Goal: Navigation & Orientation: Find specific page/section

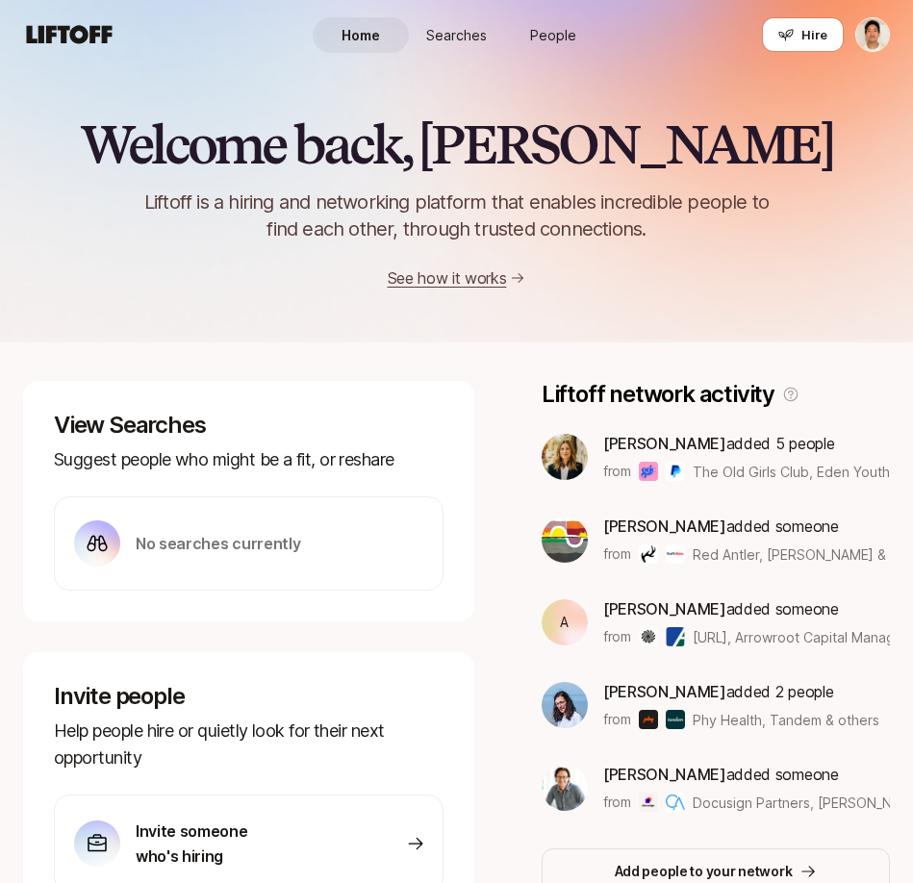
click at [550, 35] on span "People" at bounding box center [553, 35] width 46 height 20
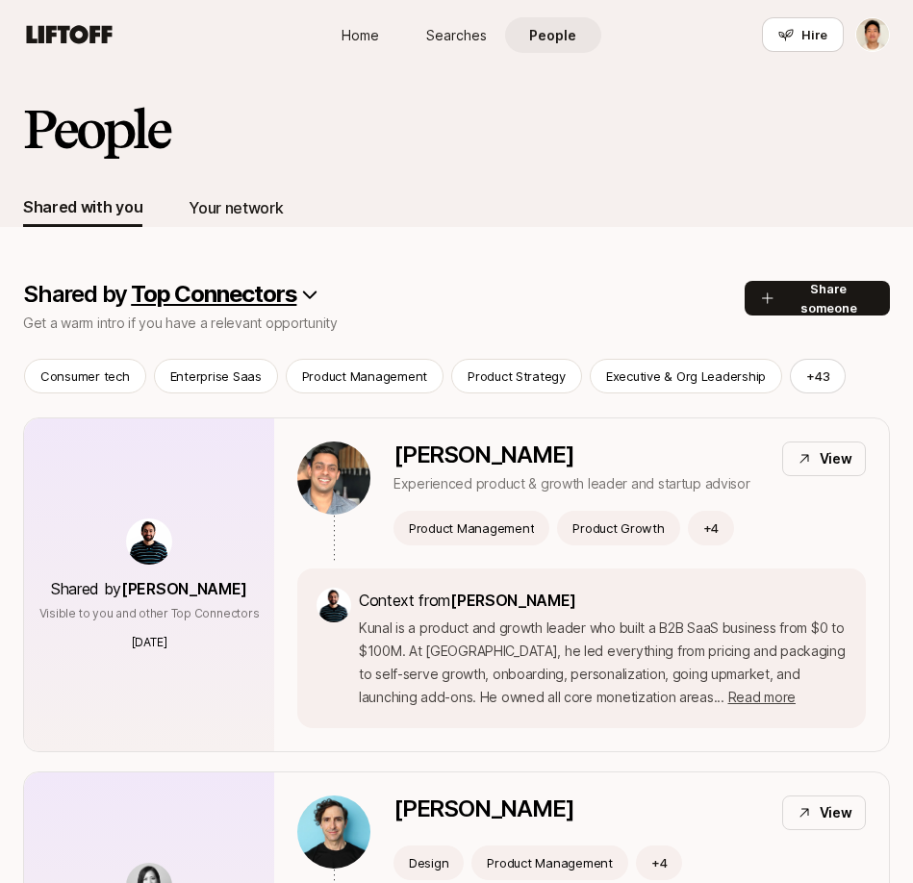
click at [248, 209] on div "Your network" at bounding box center [236, 207] width 94 height 25
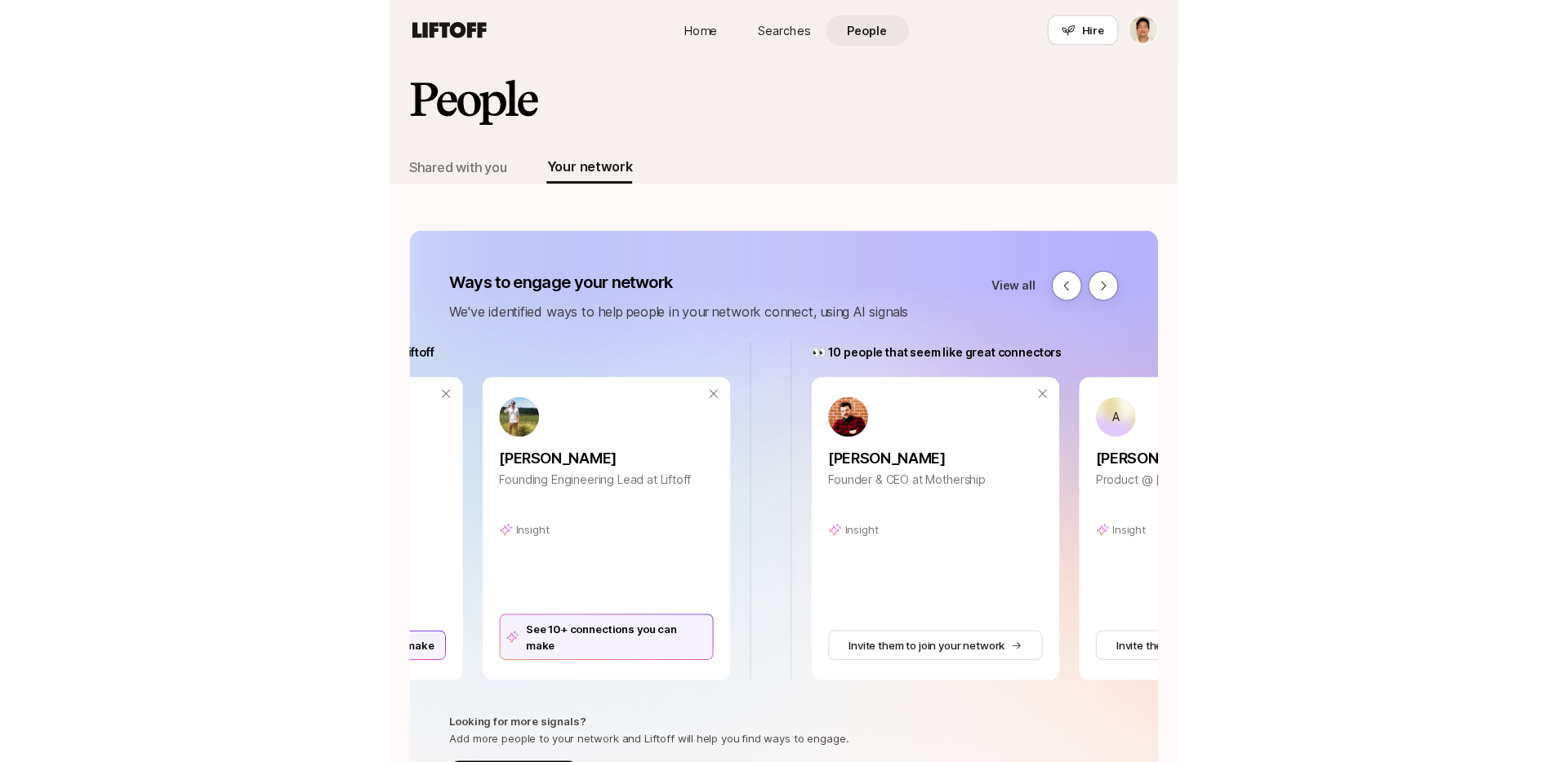
scroll to position [0, 1589]
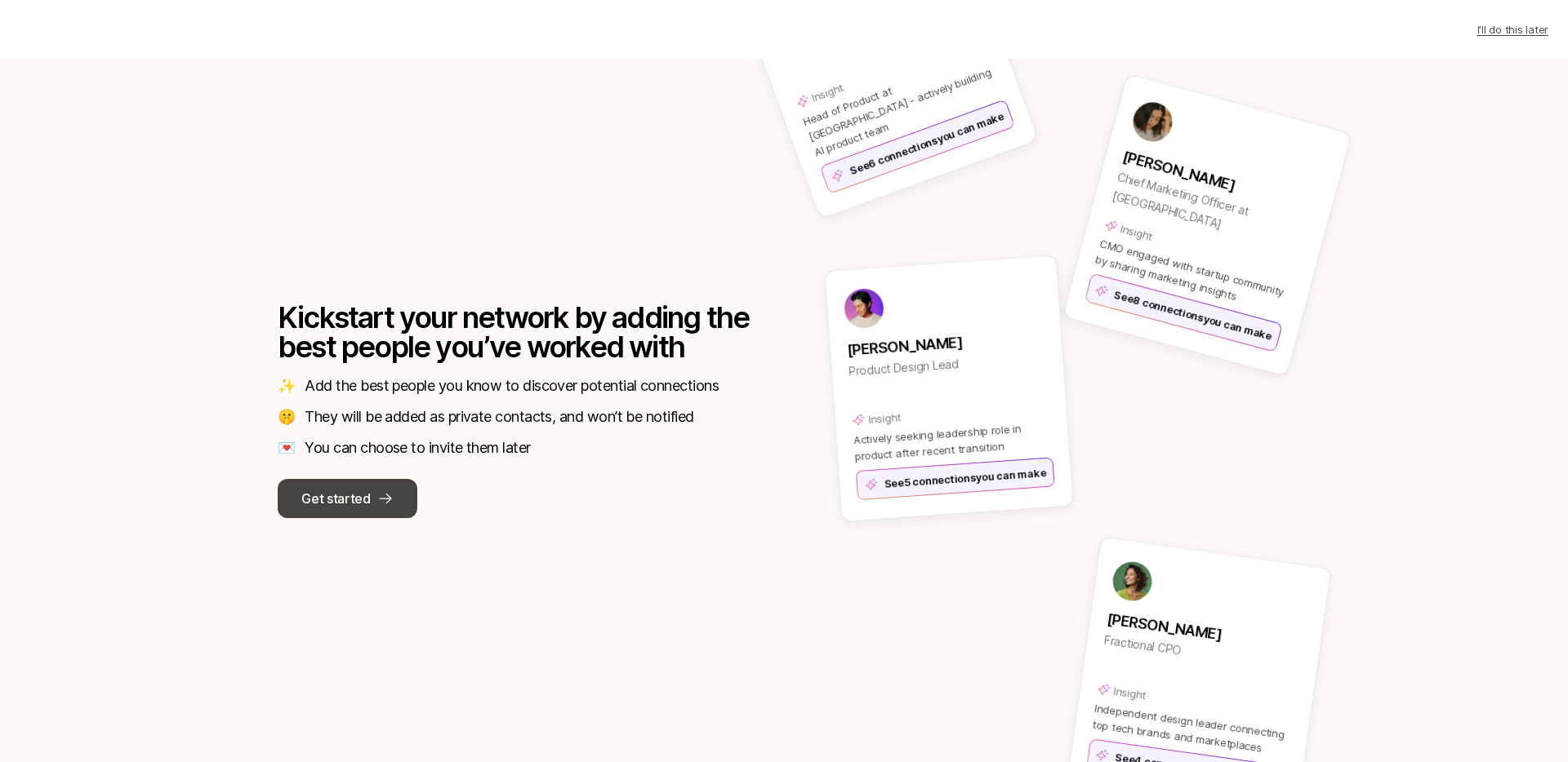
click at [340, 501] on p "Get started" at bounding box center [335, 498] width 69 height 21
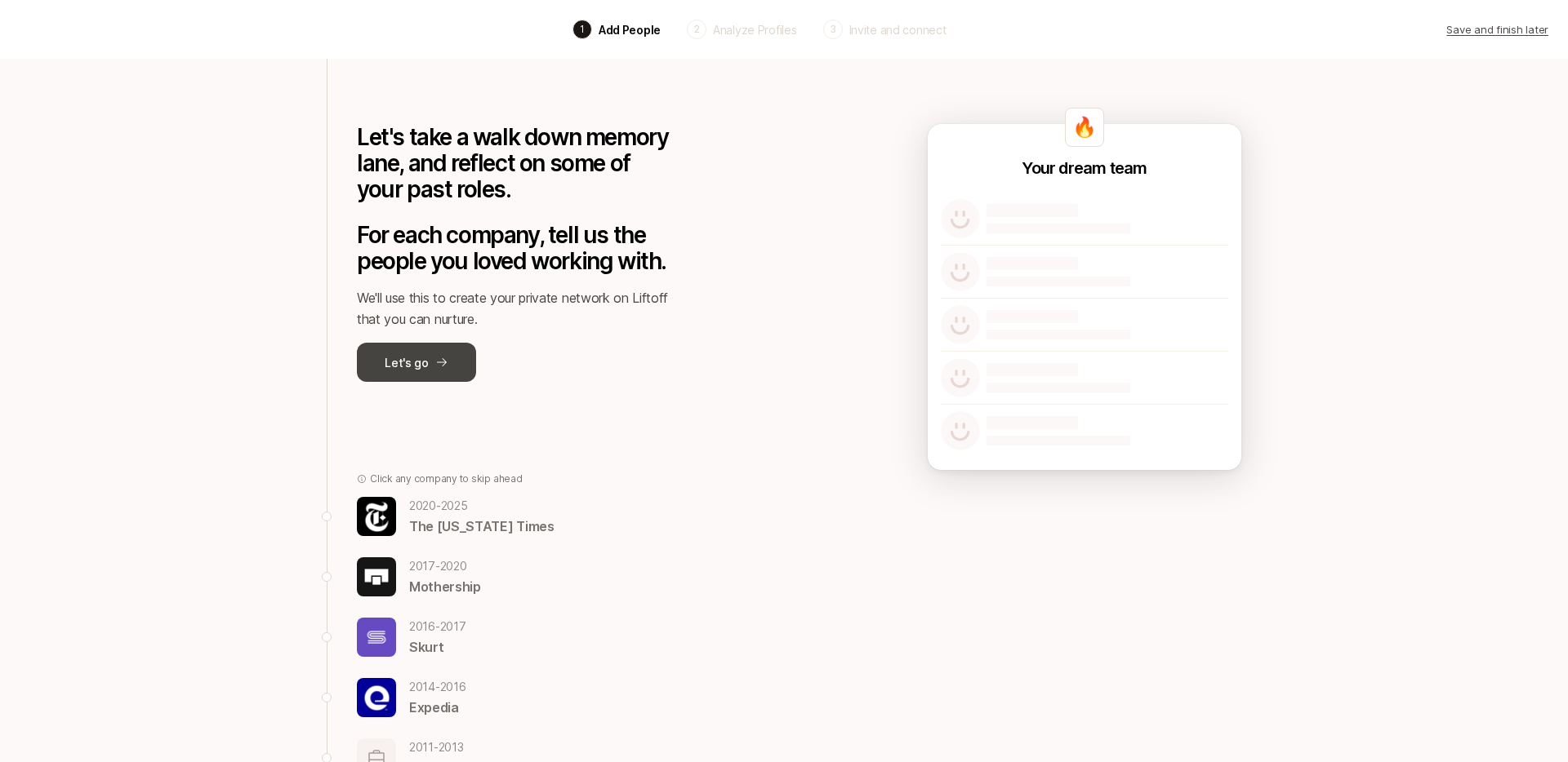
click at [419, 378] on button "Let's go" at bounding box center [416, 362] width 119 height 39
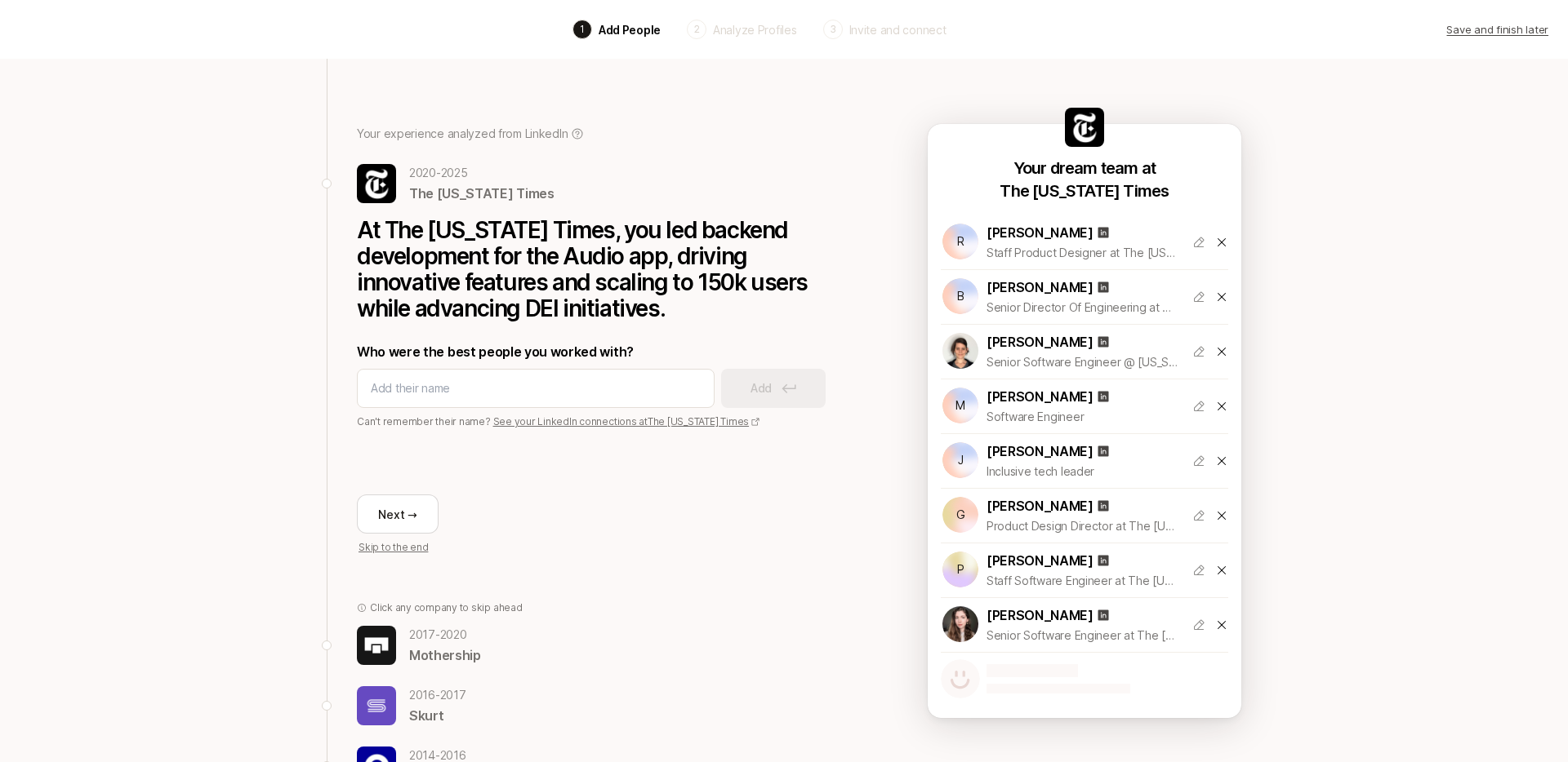
scroll to position [237, 0]
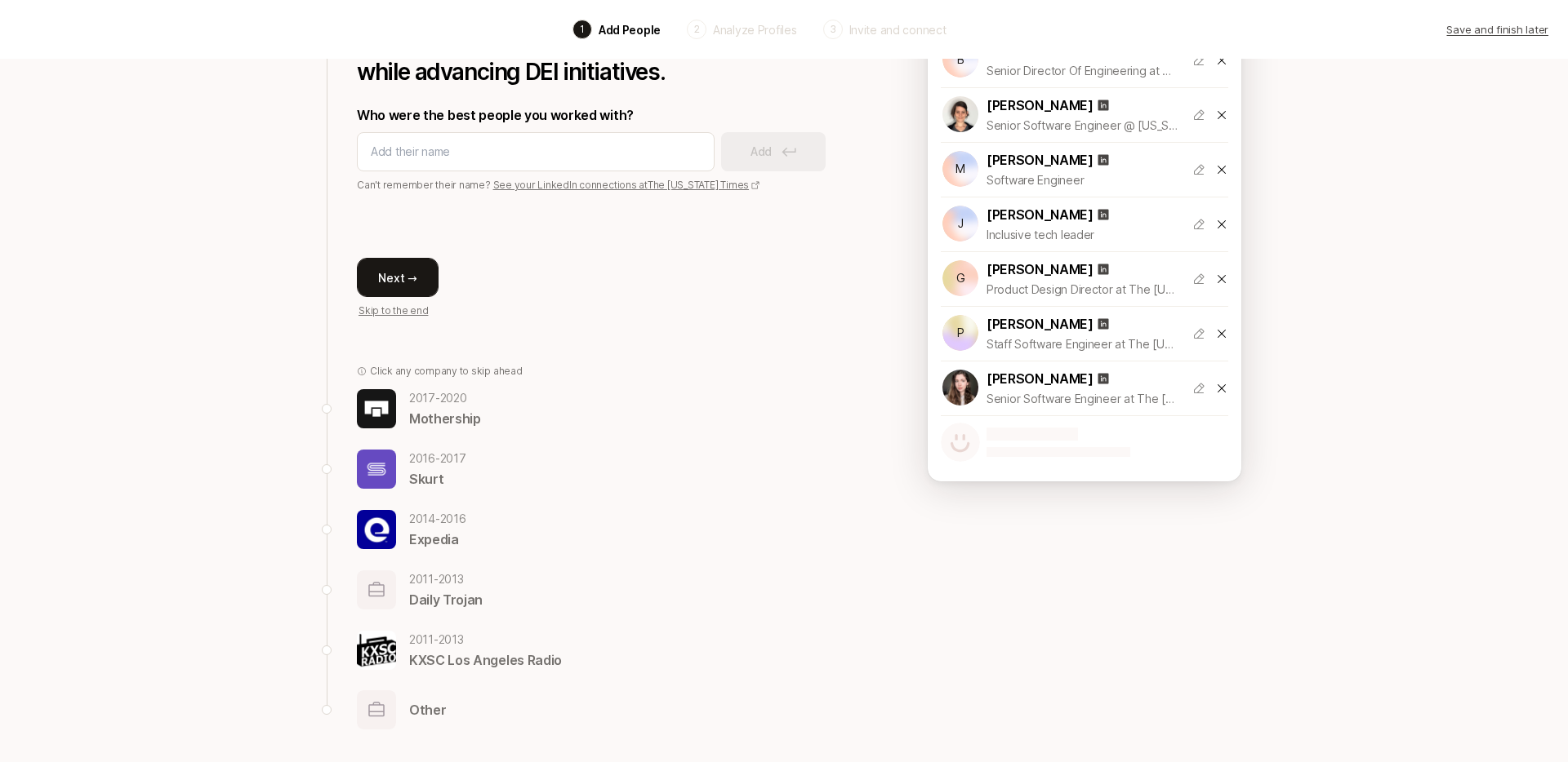
click at [394, 274] on button "Next →" at bounding box center [397, 277] width 81 height 39
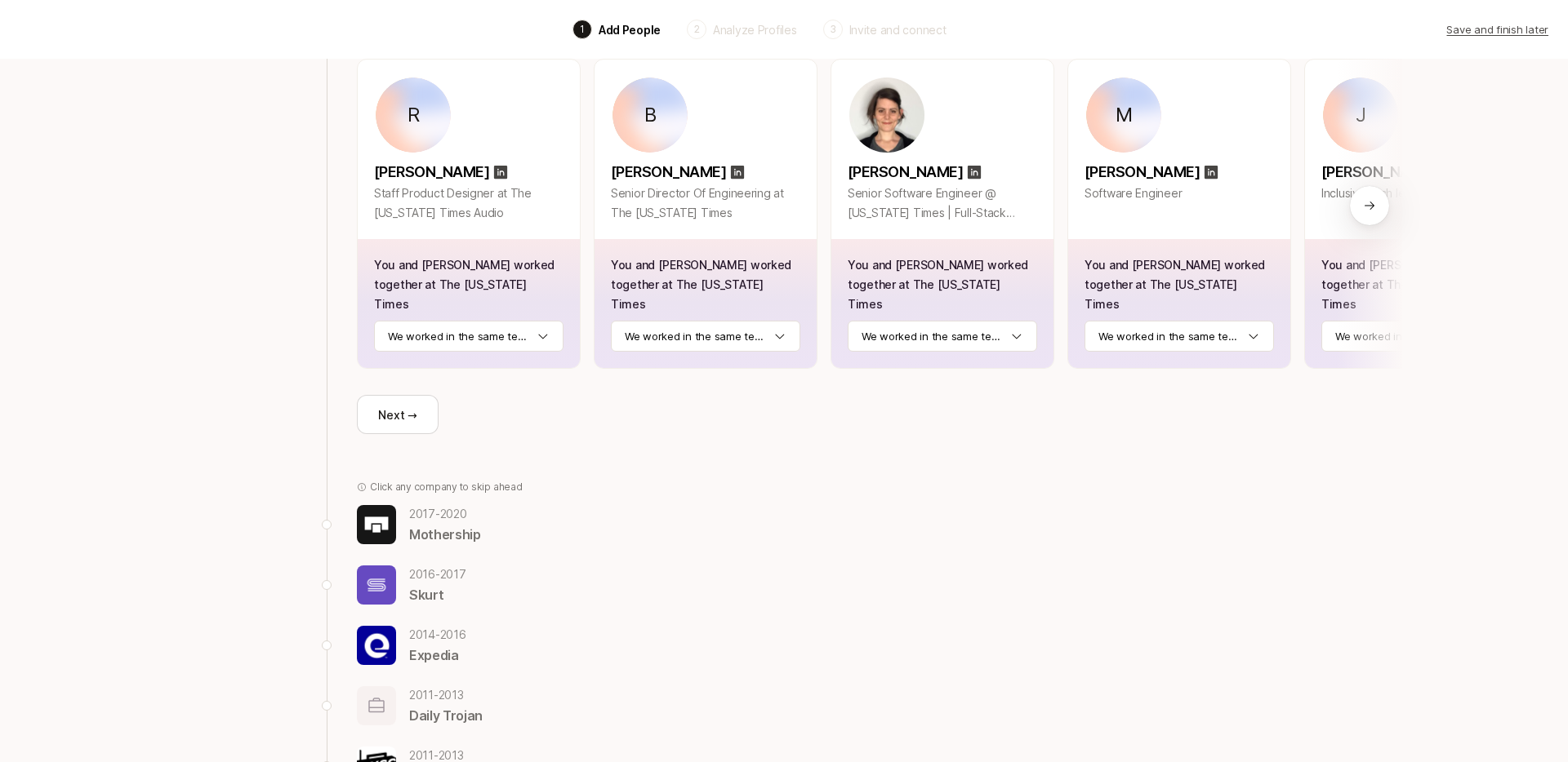
scroll to position [0, 0]
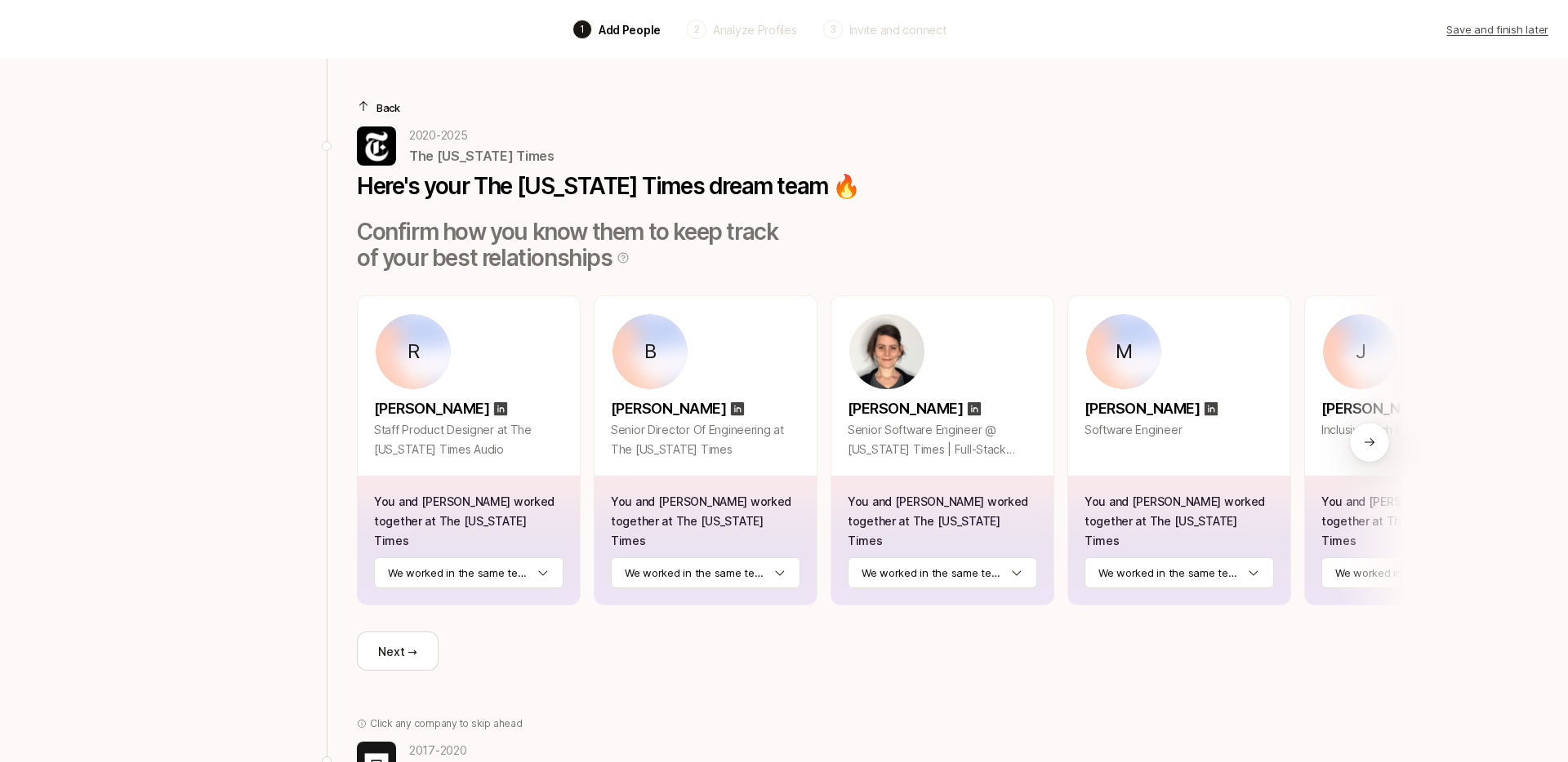
click at [448, 84] on div "Back 2020 - 2025 The New York Times Here's your The New York Times dream team 🔥…" at bounding box center [879, 364] width 1045 height 612
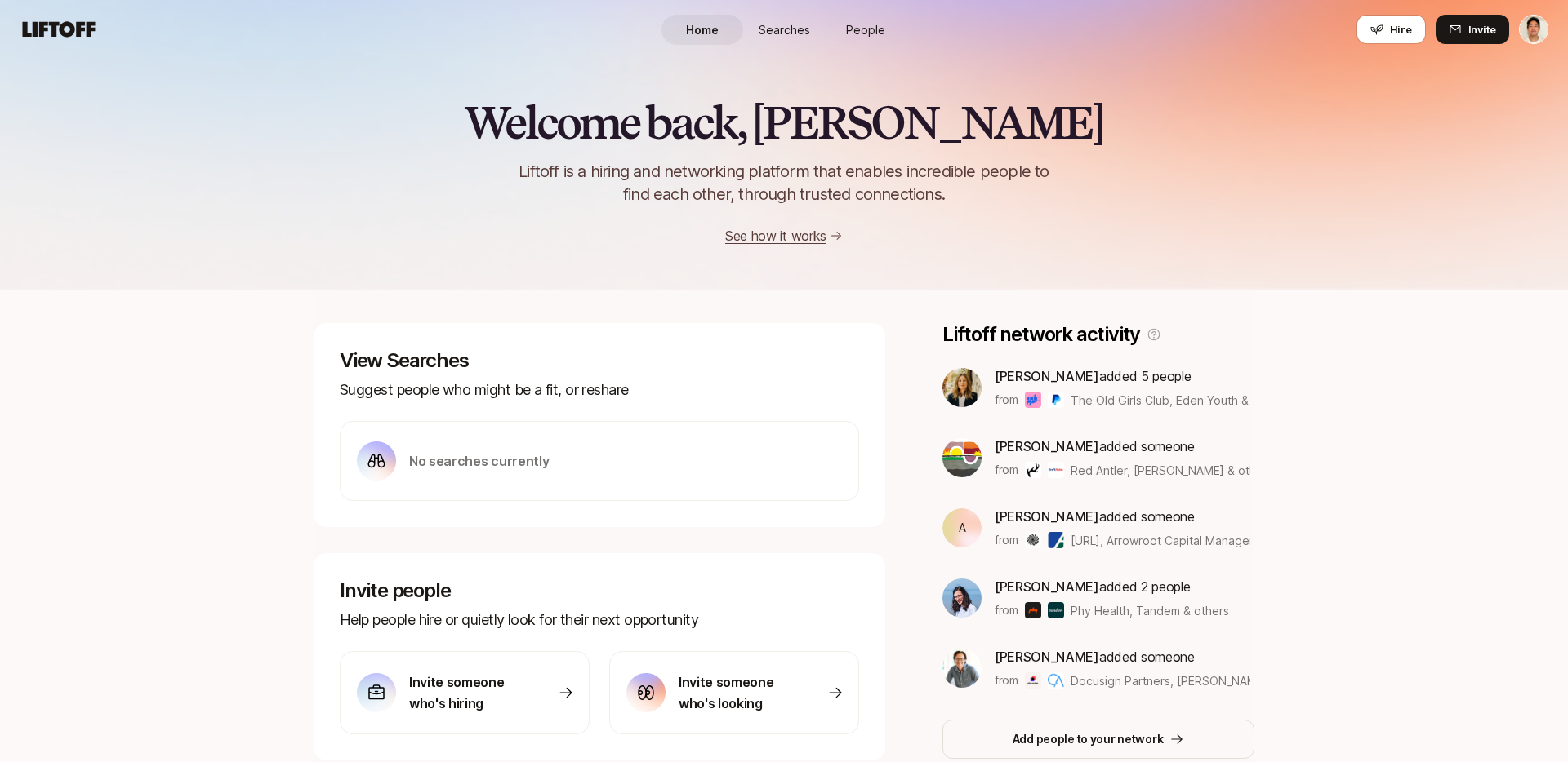
click at [854, 20] on link "People" at bounding box center [865, 30] width 81 height 31
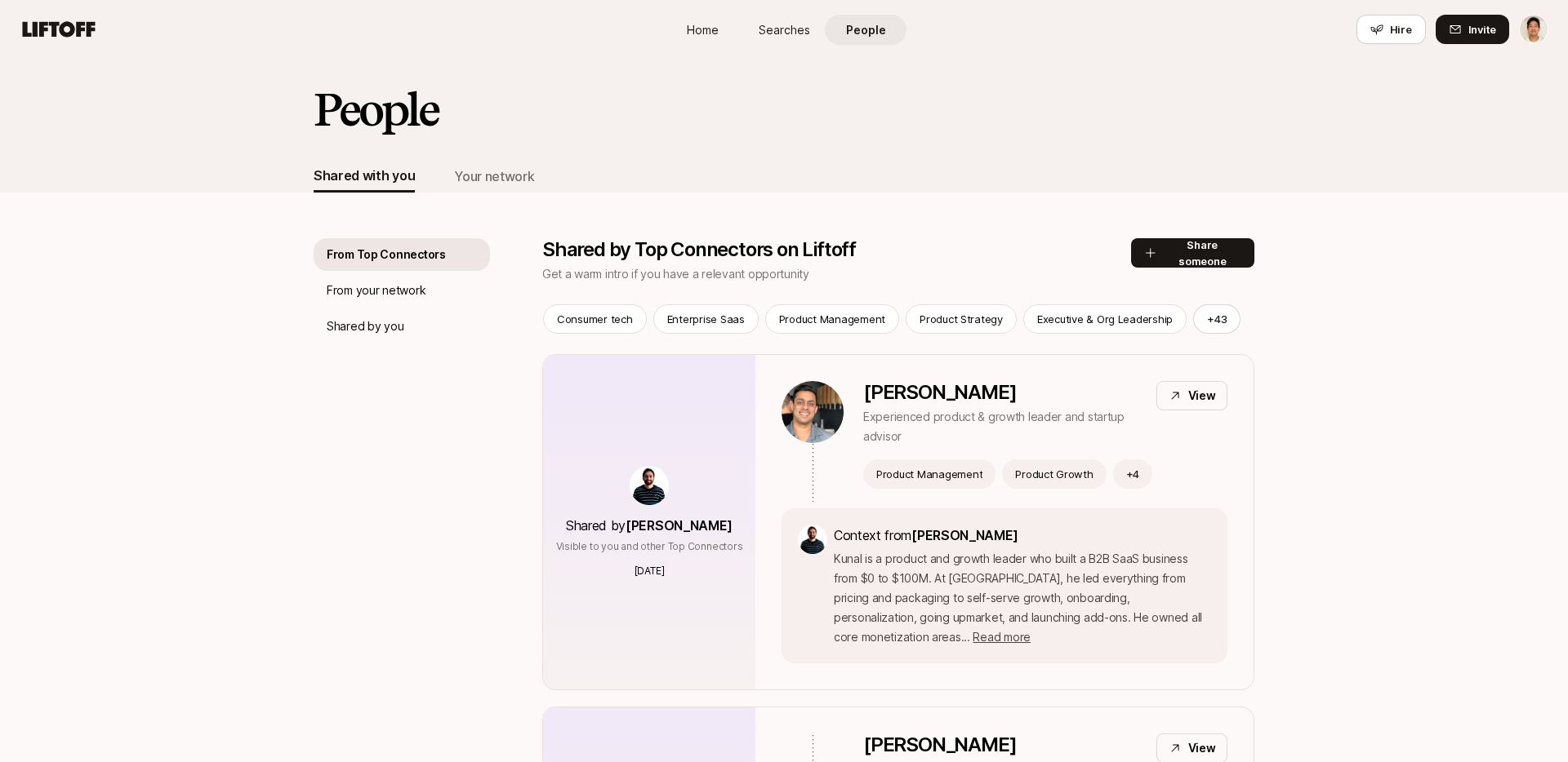
click at [773, 24] on span "Searches" at bounding box center [784, 30] width 52 height 17
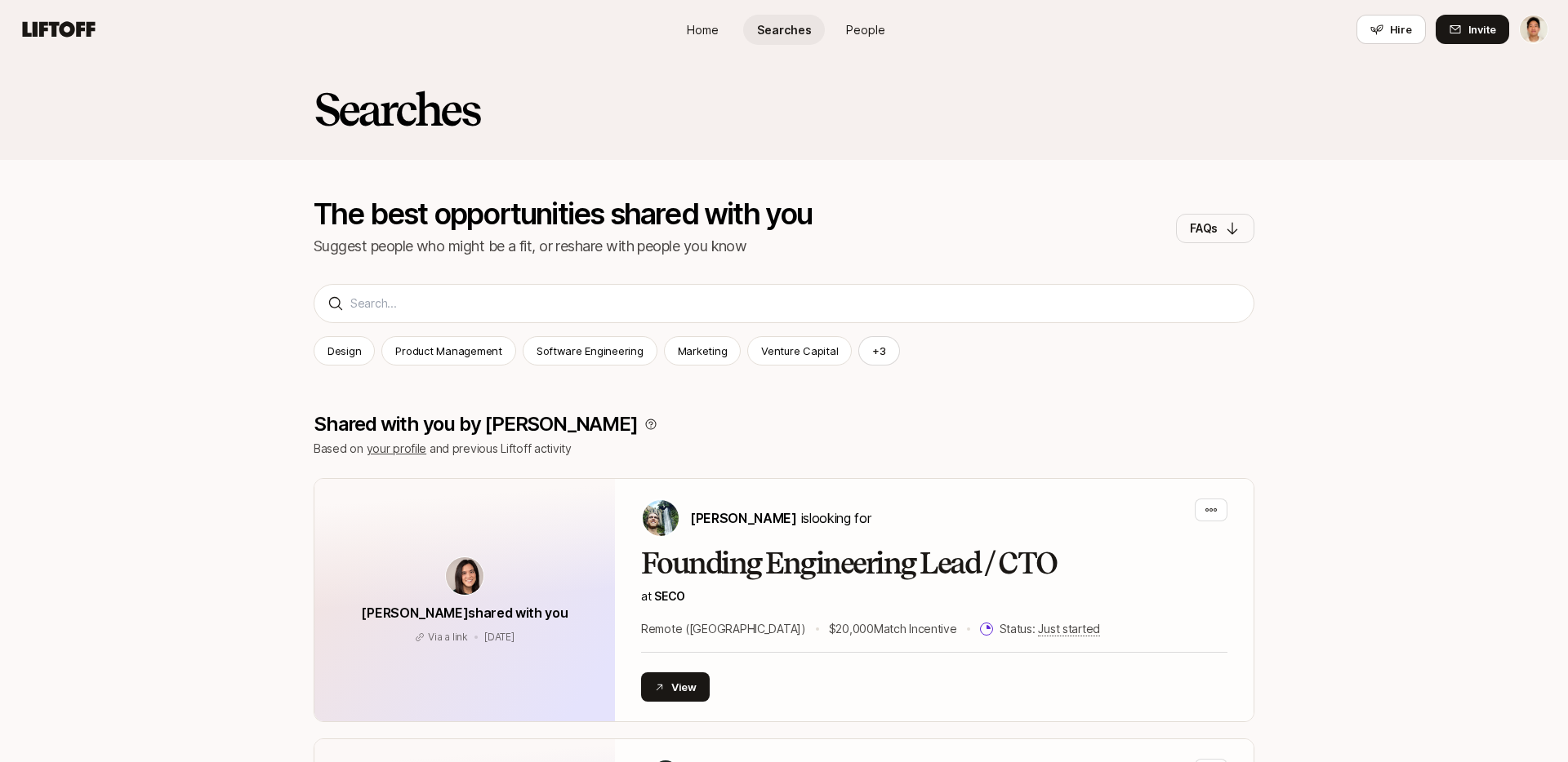
click at [846, 28] on span "People" at bounding box center [865, 30] width 39 height 17
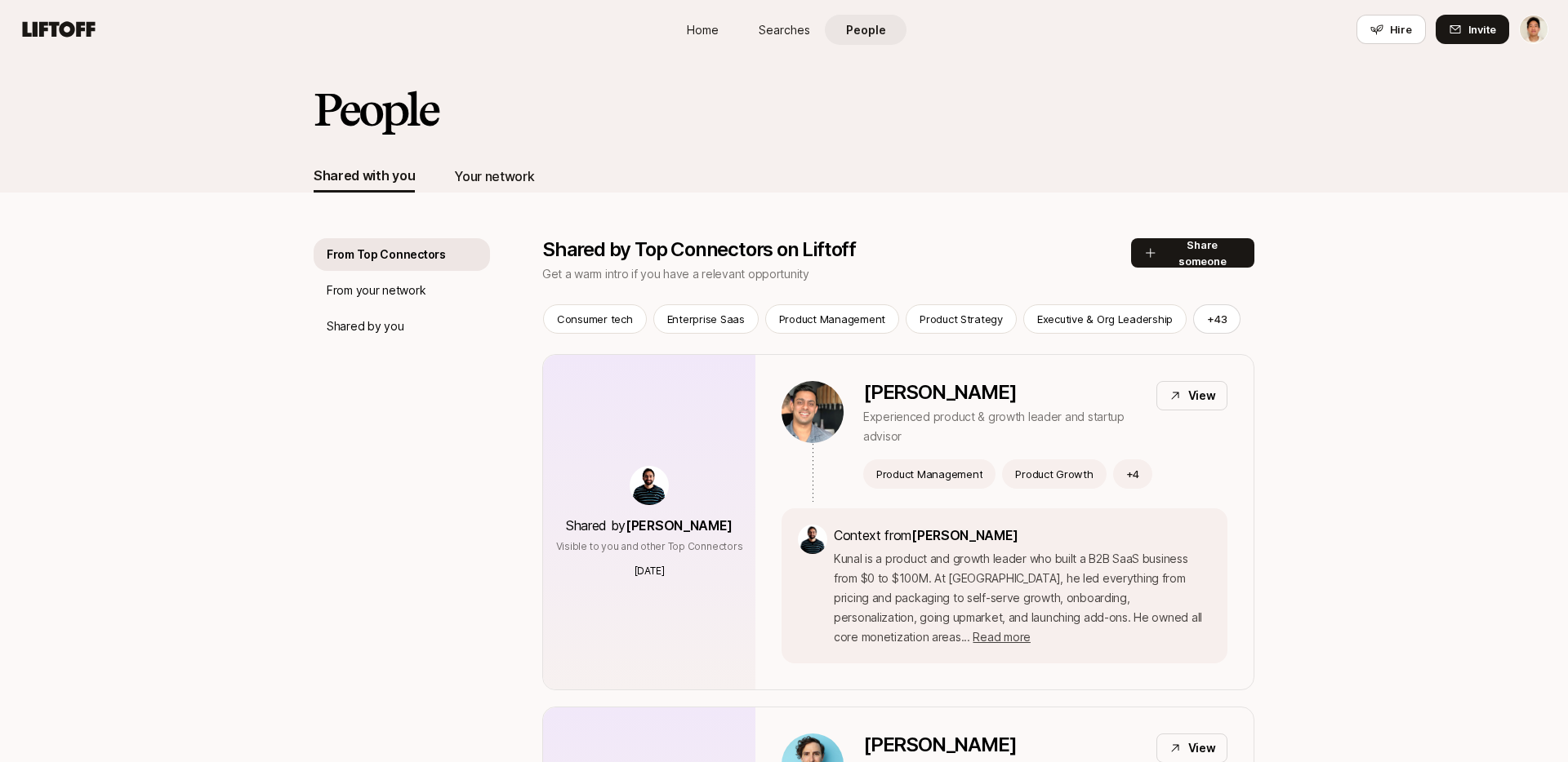
click at [512, 174] on div "Your network" at bounding box center [494, 176] width 80 height 21
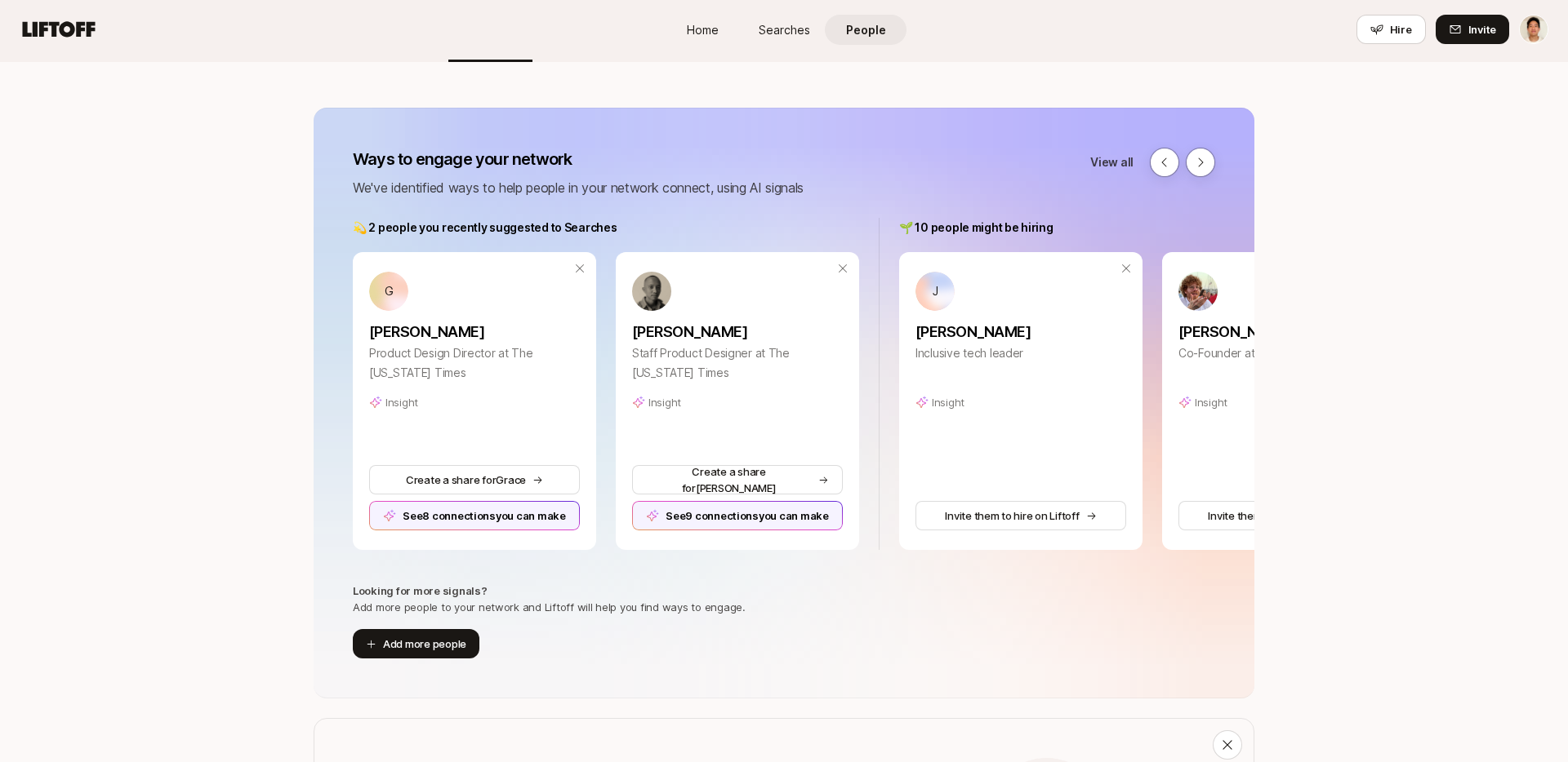
scroll to position [142, 0]
